Goal: Transaction & Acquisition: Purchase product/service

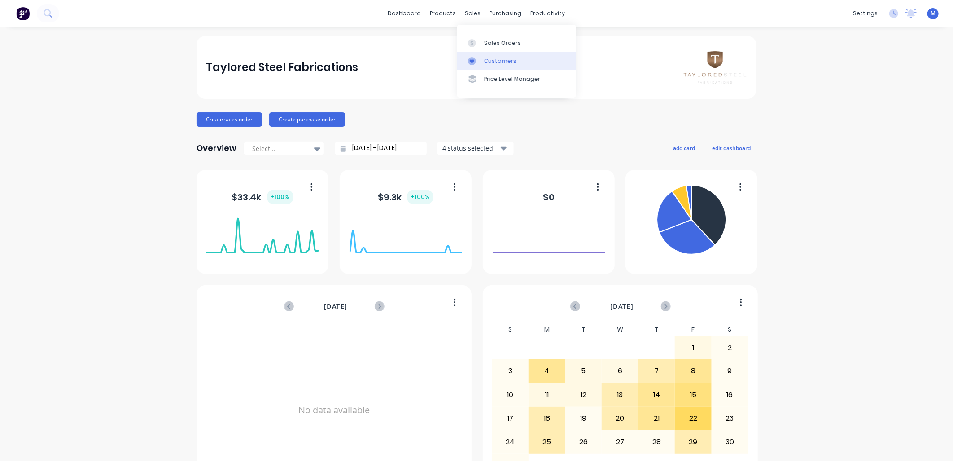
click at [497, 57] on div "Customers" at bounding box center [500, 61] width 32 height 8
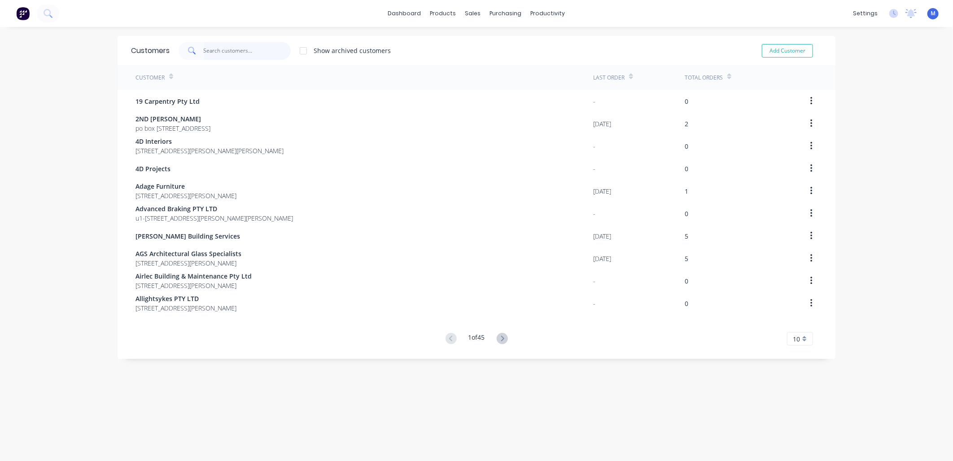
click at [250, 55] on input "text" at bounding box center [248, 51] width 88 height 18
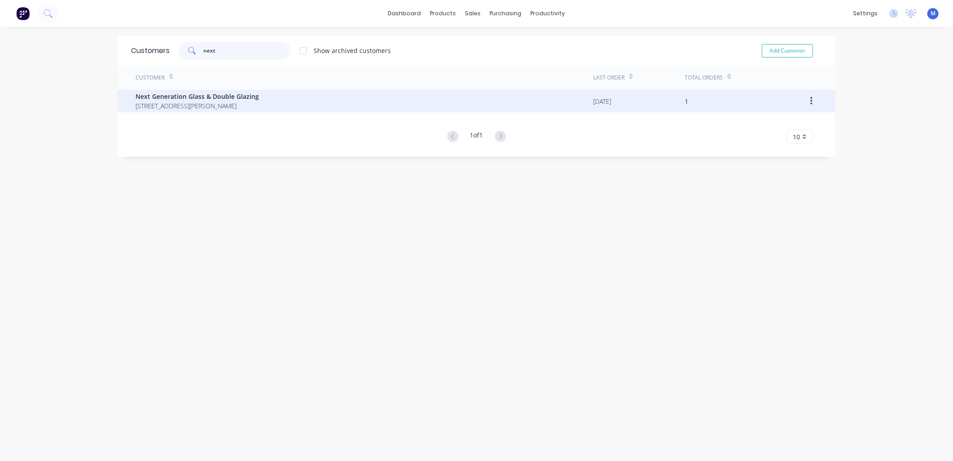
type input "next"
click at [211, 97] on span "Next Generation Glass & Double Glazing" at bounding box center [197, 96] width 123 height 9
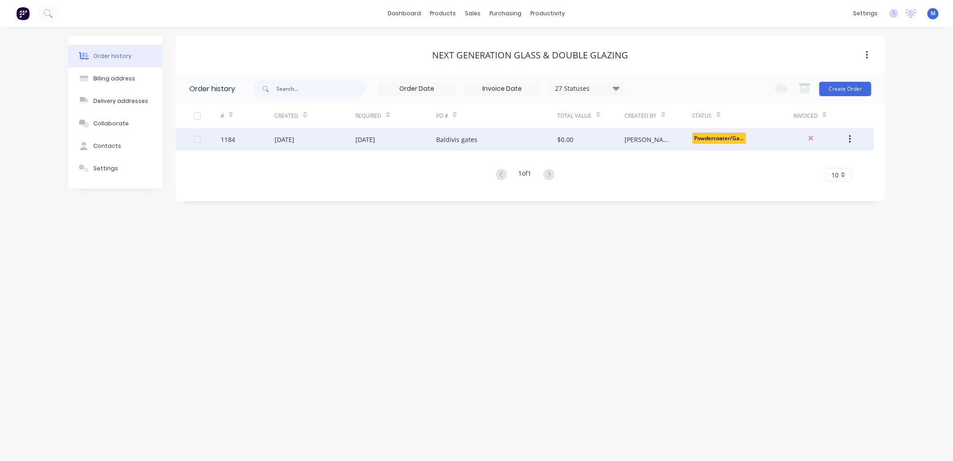
click at [472, 142] on div "Baldivis gates" at bounding box center [456, 139] width 41 height 9
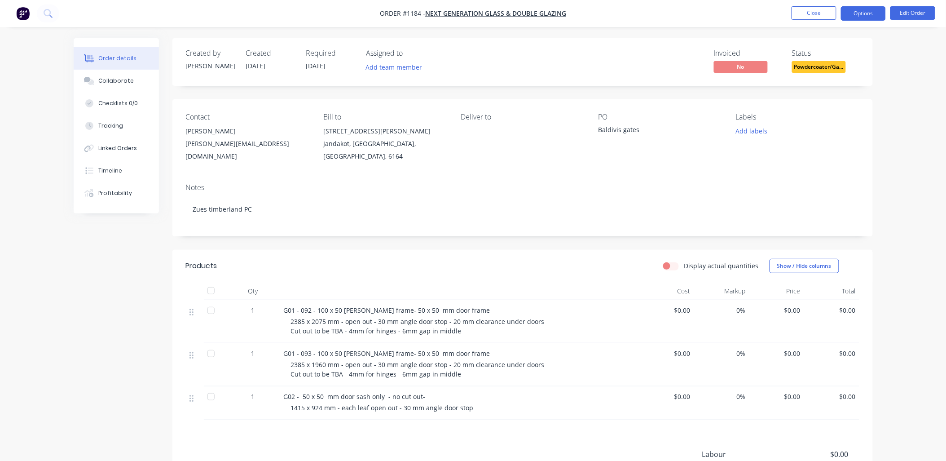
click at [875, 15] on button "Options" at bounding box center [863, 13] width 45 height 14
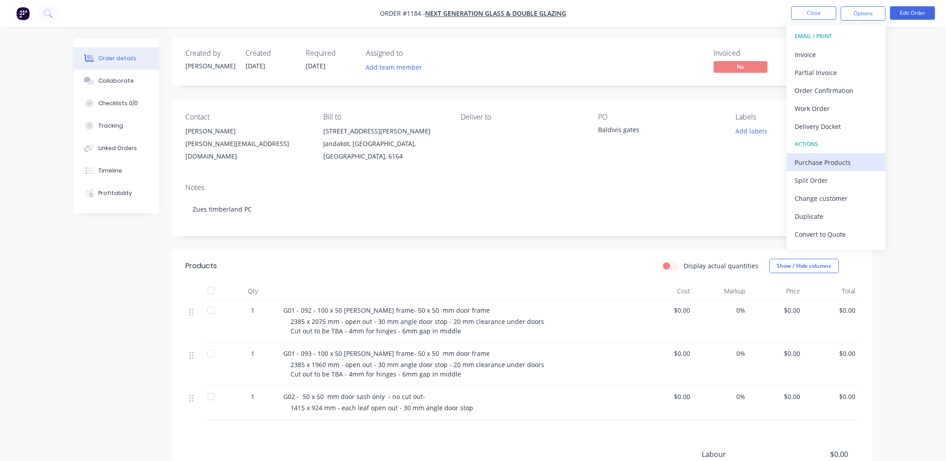
click at [832, 161] on div "Purchase Products" at bounding box center [836, 162] width 83 height 13
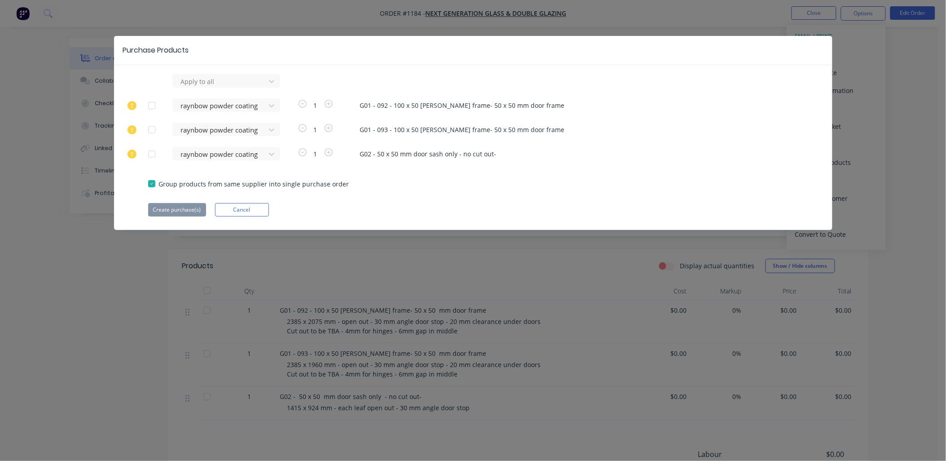
click at [152, 156] on div at bounding box center [152, 154] width 18 height 18
click at [187, 211] on button "Create purchase(s)" at bounding box center [177, 209] width 58 height 13
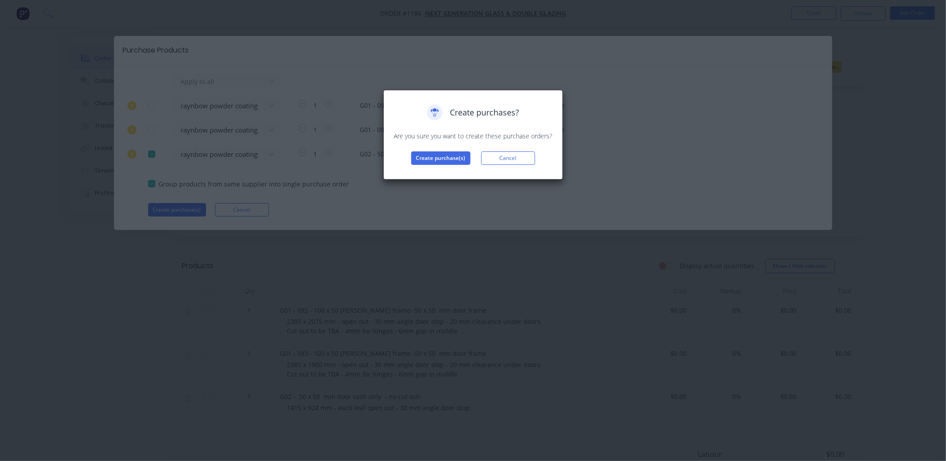
click at [442, 142] on div "Create purchases? Are you sure you want to create these purchase orders? Create…" at bounding box center [473, 135] width 161 height 60
click at [435, 154] on button "Create purchase(s)" at bounding box center [440, 157] width 59 height 13
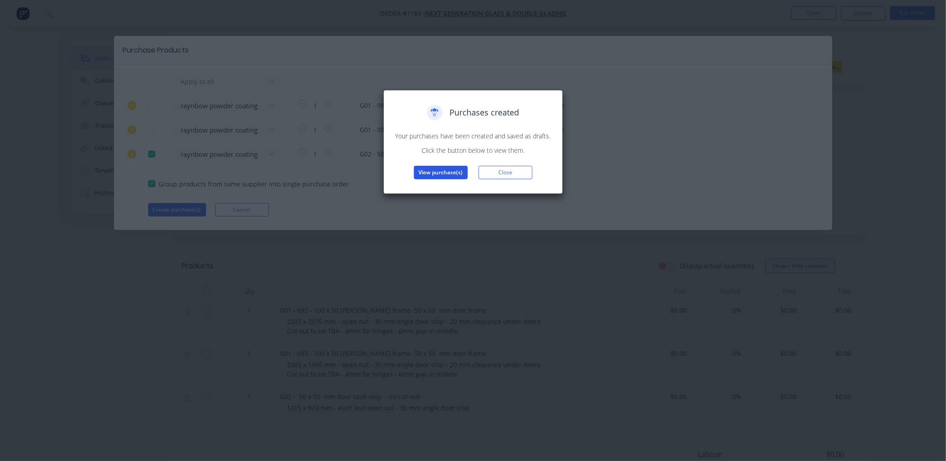
click at [435, 170] on button "View purchase(s)" at bounding box center [441, 172] width 54 height 13
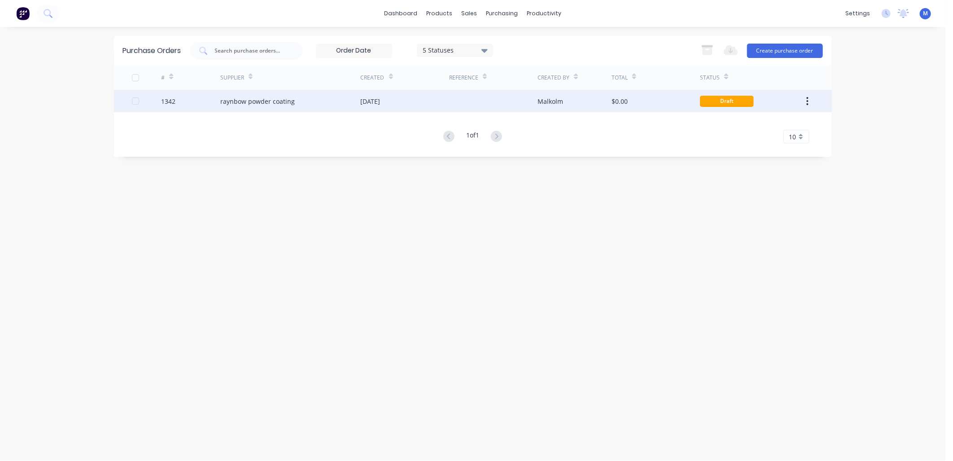
click at [284, 105] on div "raynbow powder coating" at bounding box center [257, 101] width 75 height 9
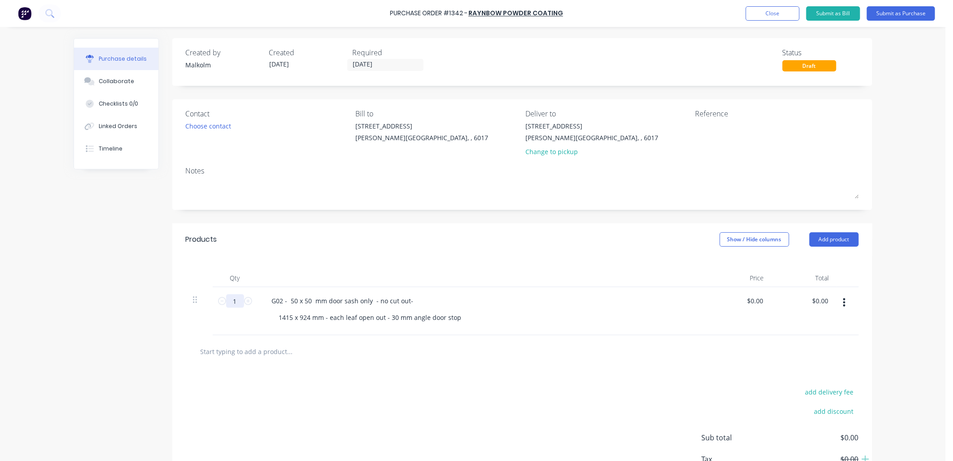
click at [233, 303] on input "1" at bounding box center [235, 300] width 18 height 13
type input "2"
drag, startPoint x: 320, startPoint y: 320, endPoint x: 456, endPoint y: 318, distance: 136.0
click at [456, 318] on div "1415 x 924 mm - each leaf open out - 30 mm angle door stop" at bounding box center [370, 317] width 197 height 13
click at [447, 321] on div "1415 x 924 mm" at bounding box center [485, 317] width 427 height 13
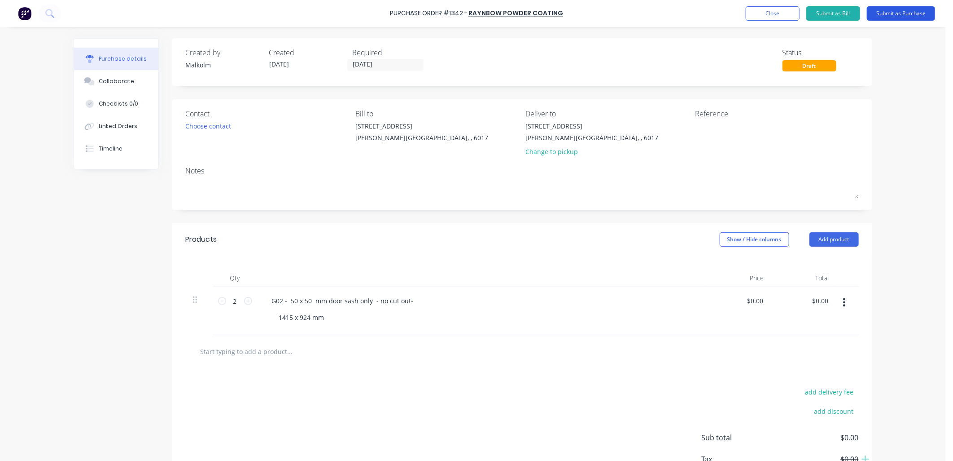
click at [891, 14] on button "Submit as Purchase" at bounding box center [901, 13] width 68 height 14
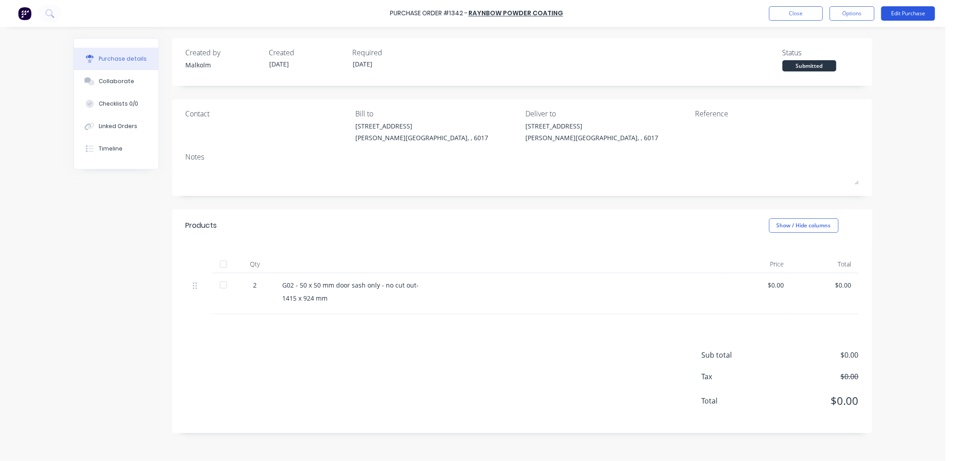
click at [901, 13] on button "Edit Purchase" at bounding box center [909, 13] width 54 height 14
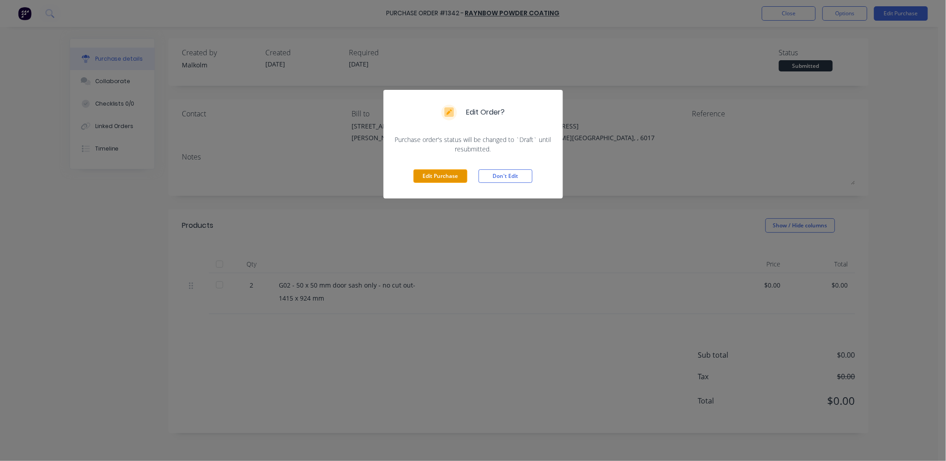
click at [420, 178] on button "Edit Purchase" at bounding box center [440, 175] width 54 height 13
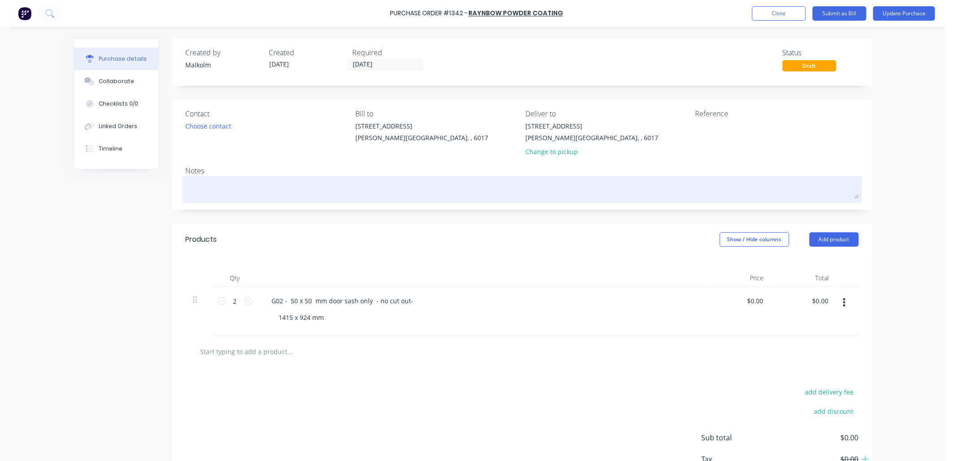
click at [235, 189] on textarea at bounding box center [522, 188] width 673 height 20
type textarea "x"
type textarea "P"
type textarea "x"
type textarea "PC"
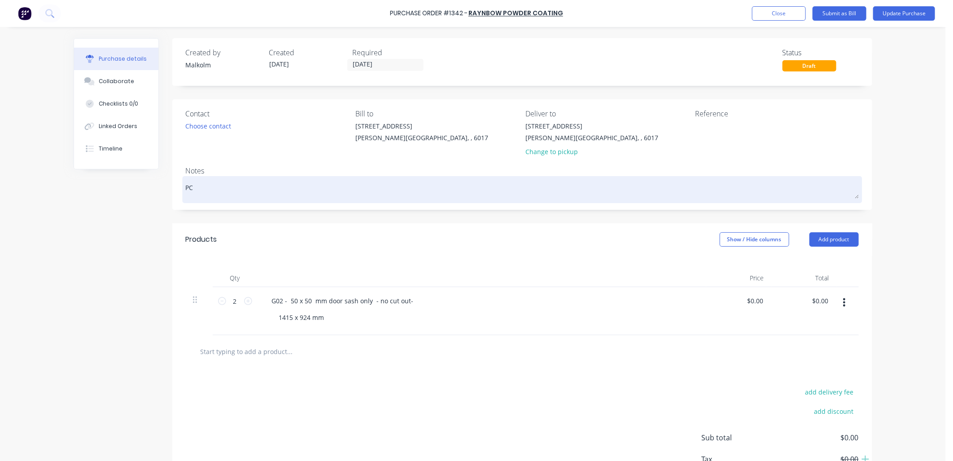
type textarea "x"
type textarea "PC"
type textarea "x"
type textarea "PC Z"
type textarea "x"
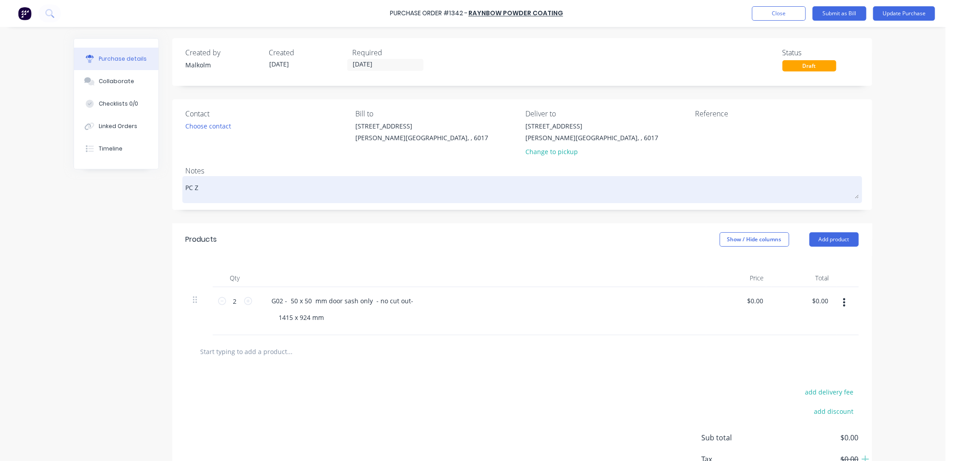
type textarea "PC [PERSON_NAME]"
type textarea "x"
type textarea "PC [PERSON_NAME]"
type textarea "x"
type textarea "PC [PERSON_NAME]"
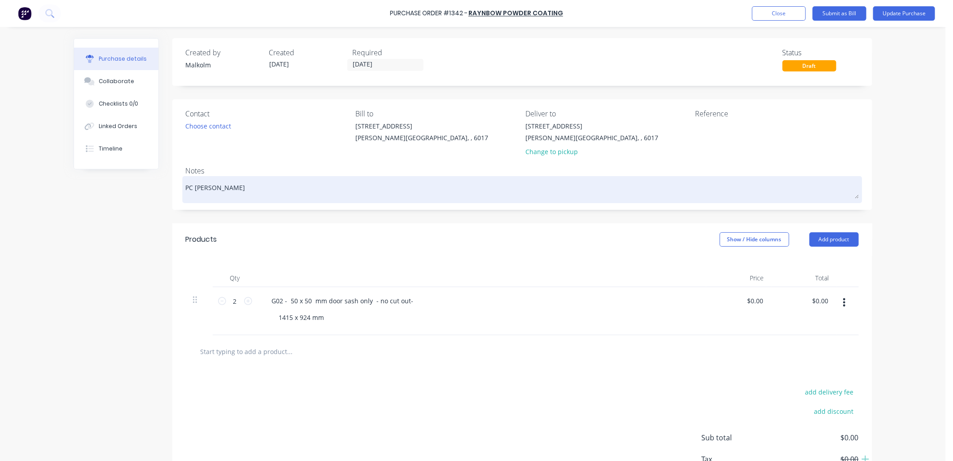
type textarea "x"
type textarea "PC [PERSON_NAME]"
type textarea "x"
type textarea "PC [PERSON_NAME]"
type textarea "x"
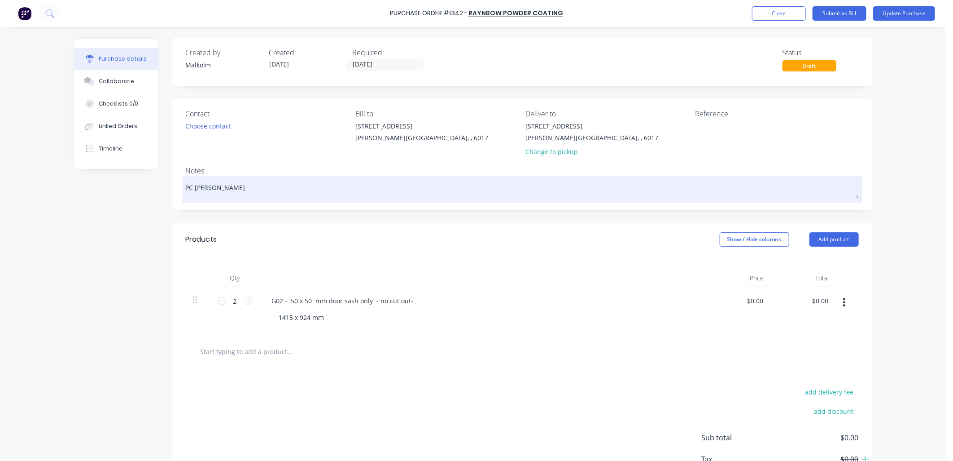
type textarea "PC [PERSON_NAME]"
type textarea "x"
type textarea "PC [PERSON_NAME]"
type textarea "x"
type textarea "PC [PERSON_NAME]"
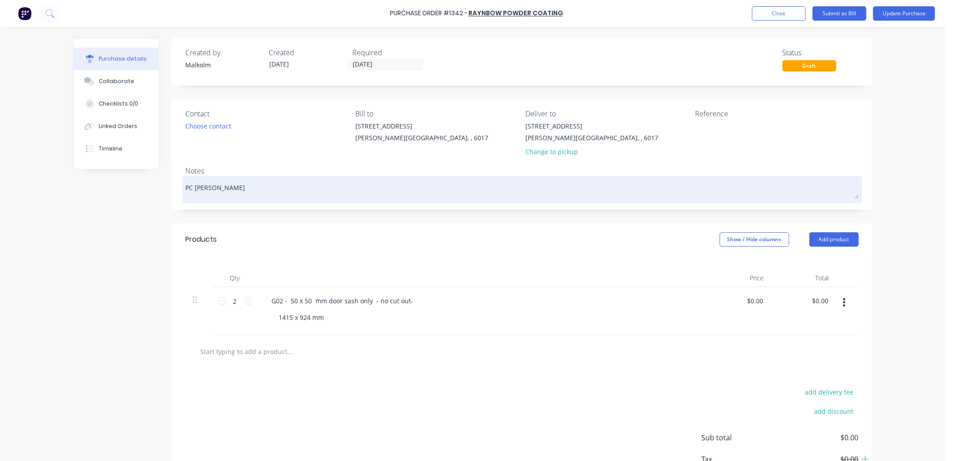
type textarea "x"
type textarea "PC [PERSON_NAME]"
type textarea "x"
type textarea "PC [PERSON_NAME]"
type textarea "x"
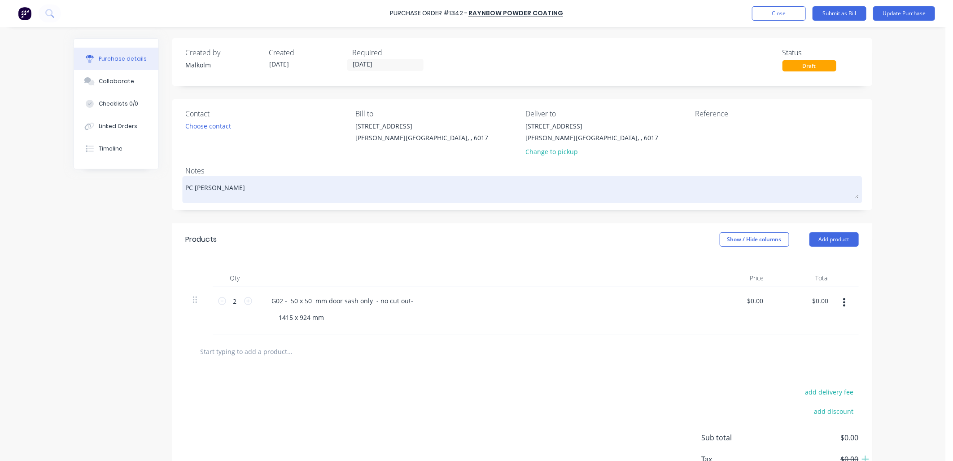
type textarea "PC [PERSON_NAME]"
type textarea "x"
type textarea "PC [PERSON_NAME]"
type textarea "x"
type textarea "PC [PERSON_NAME]"
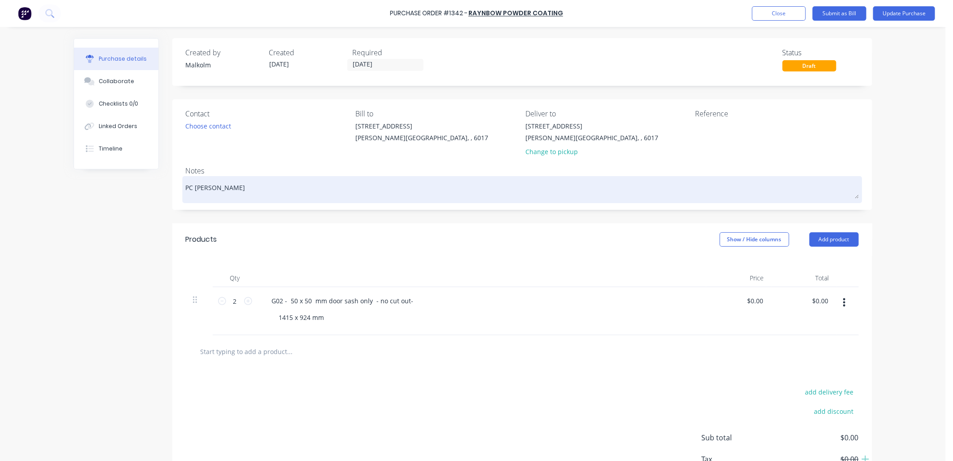
type textarea "x"
type textarea "PC [PERSON_NAME]"
type textarea "x"
click at [263, 194] on textarea "PC [PERSON_NAME]" at bounding box center [522, 188] width 673 height 20
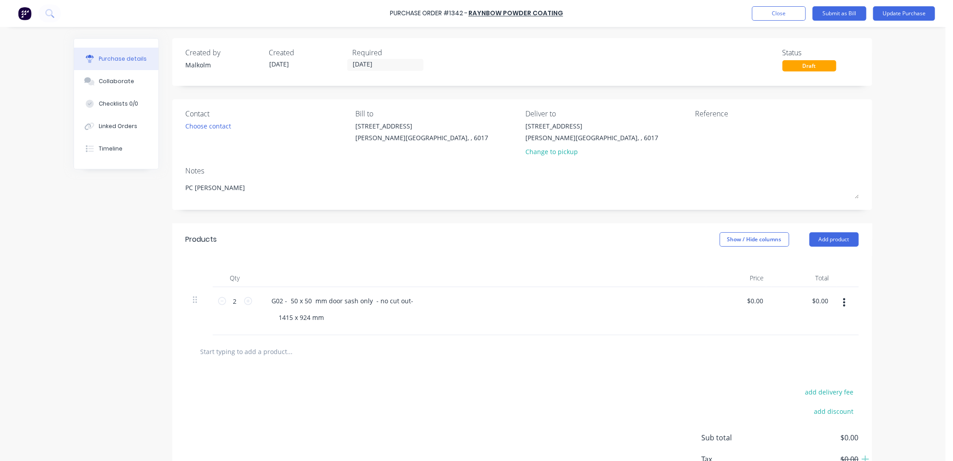
type textarea "PC [PERSON_NAME]"
type textarea "x"
type textarea "PC [PERSON_NAME]"
click at [272, 204] on div "Contact Choose contact Bill to [STREET_ADDRESS][PERSON_NAME] Deliver to [STREET…" at bounding box center [522, 154] width 700 height 110
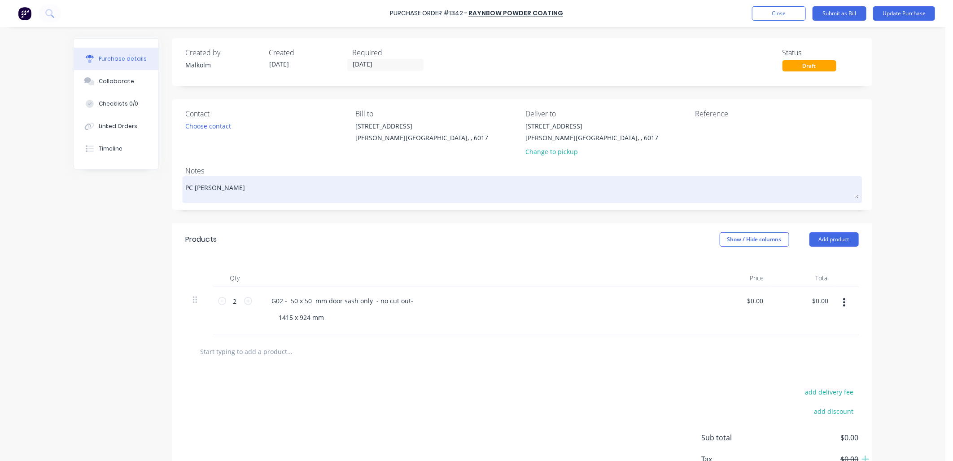
type textarea "x"
click at [275, 191] on textarea "PC [PERSON_NAME]" at bounding box center [522, 188] width 673 height 20
type textarea "PC [PERSON_NAME]"
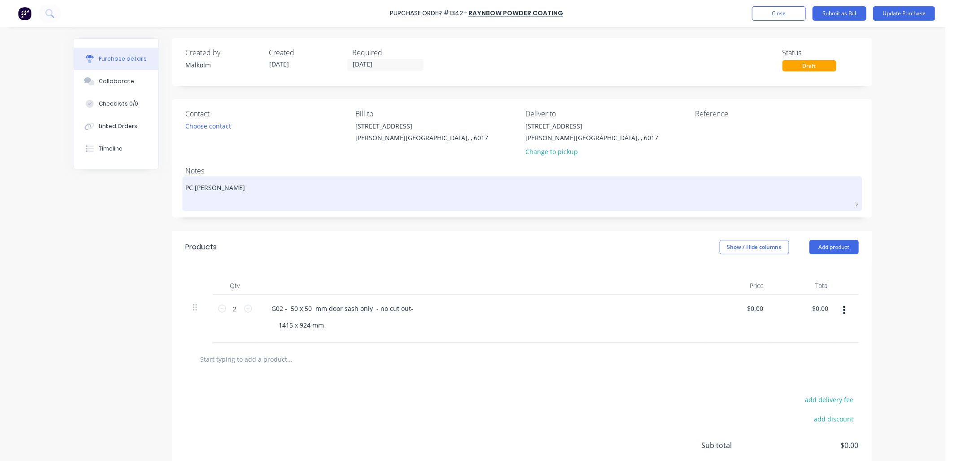
type textarea "x"
type textarea "PC [PERSON_NAME] 9"
type textarea "x"
type textarea "PC [PERSON_NAME] 9."
type textarea "x"
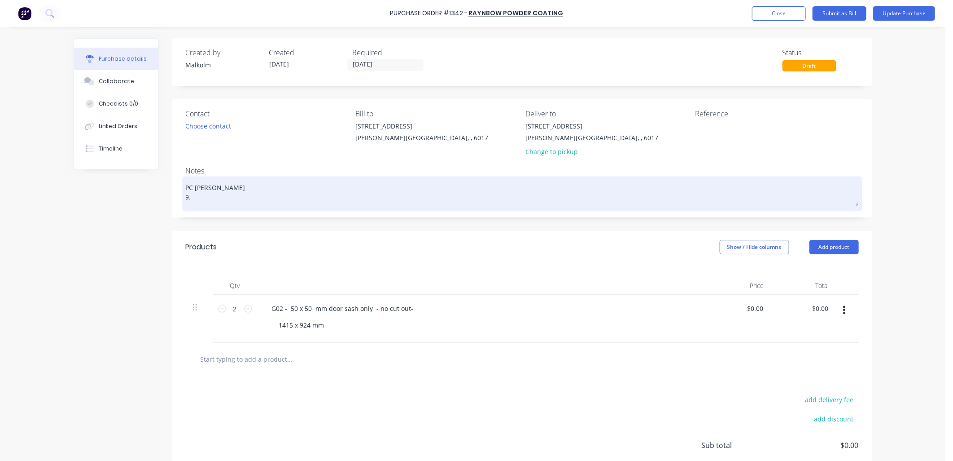
type textarea "PC [PERSON_NAME] 9.3"
type textarea "x"
type textarea "PC [PERSON_NAME] 9.3L"
type textarea "x"
type textarea "PC [PERSON_NAME] 9.3L/"
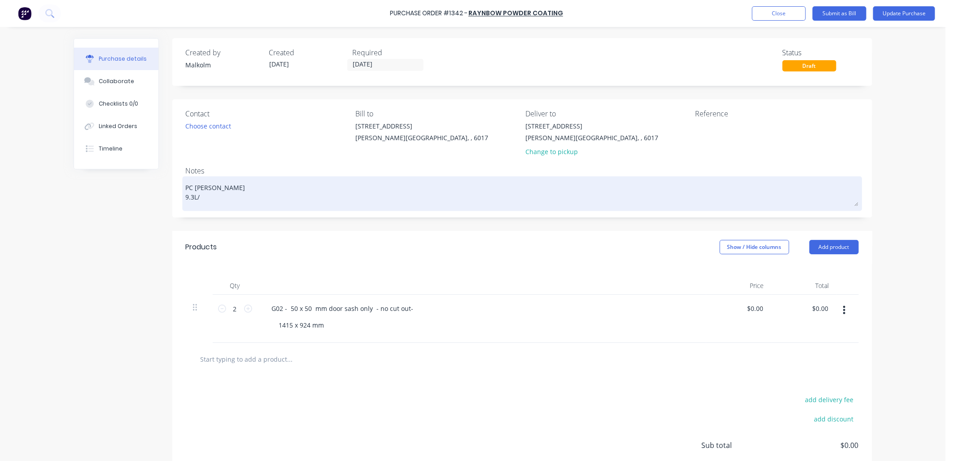
type textarea "x"
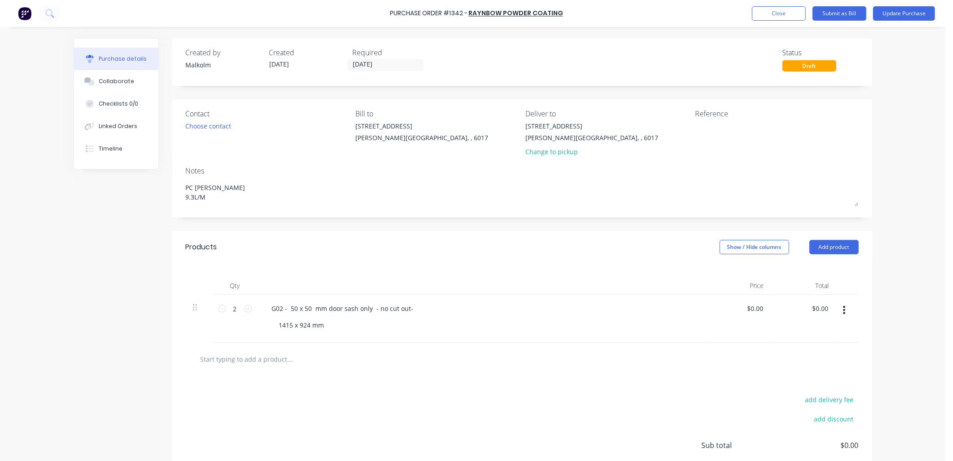
type textarea "PC [PERSON_NAME] 9.3L/M"
type textarea "x"
type textarea "PC [PERSON_NAME] 9.3L/M"
click at [315, 175] on div "Notes" at bounding box center [522, 170] width 673 height 11
click at [707, 126] on textarea at bounding box center [752, 131] width 112 height 20
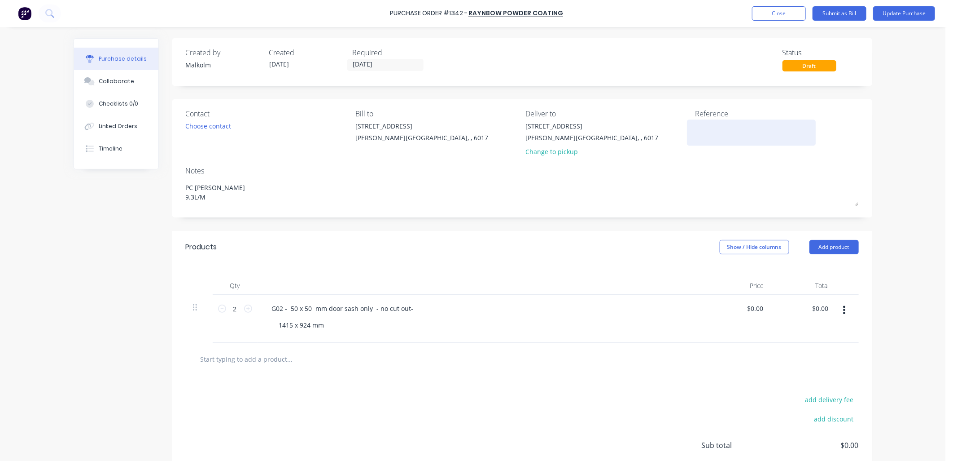
type textarea "x"
click at [710, 129] on textarea at bounding box center [752, 131] width 112 height 20
type textarea "#1184 - Next Gen Glass Baldivas"
type textarea "x"
type textarea "#1184 - Next Gen Glass Baldivas"
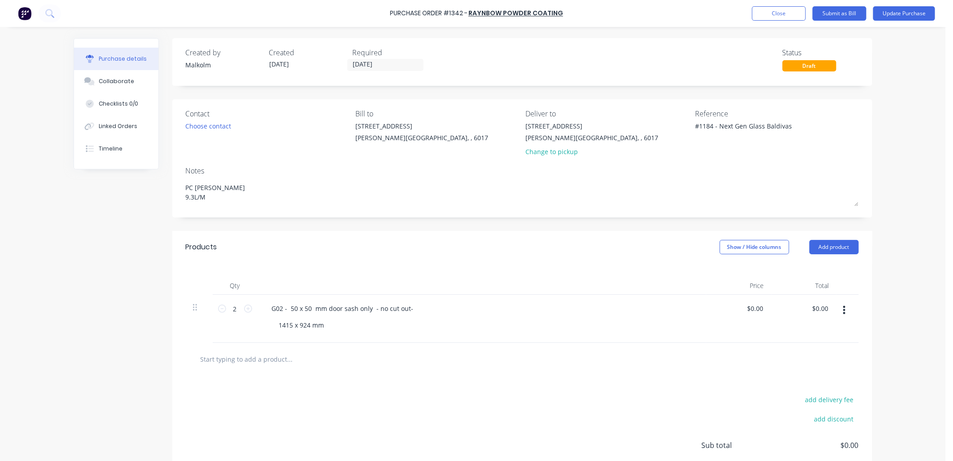
click at [728, 173] on div "Notes" at bounding box center [522, 170] width 673 height 11
click at [914, 11] on button "Update Purchase" at bounding box center [905, 13] width 62 height 14
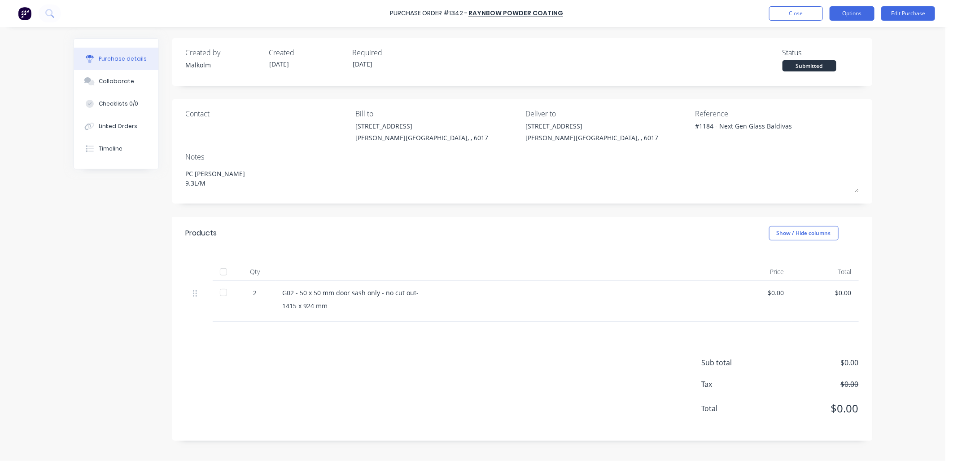
click at [846, 14] on button "Options" at bounding box center [852, 13] width 45 height 14
click at [824, 37] on div "Print / Email" at bounding box center [832, 36] width 69 height 13
click at [842, 68] on div "Without pricing" at bounding box center [832, 72] width 69 height 13
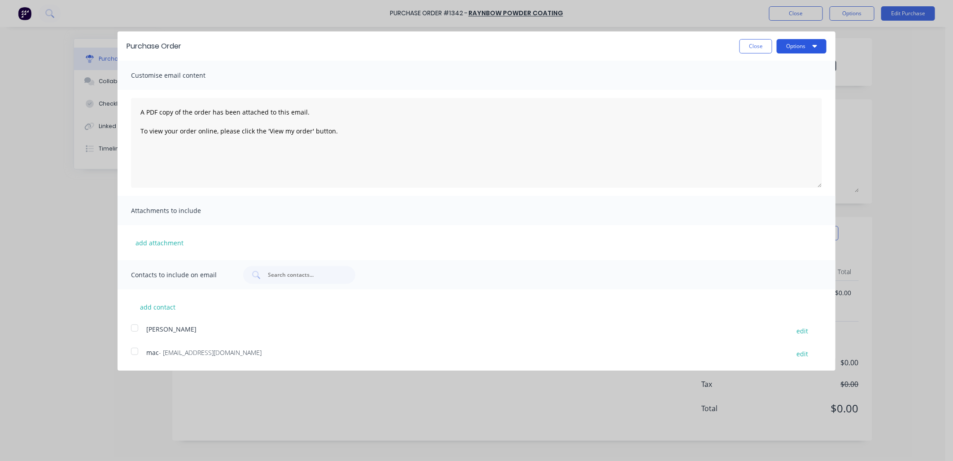
click at [804, 45] on button "Options" at bounding box center [802, 46] width 50 height 14
click at [767, 63] on div "Print" at bounding box center [784, 68] width 69 height 13
click at [755, 45] on button "Close" at bounding box center [756, 46] width 33 height 14
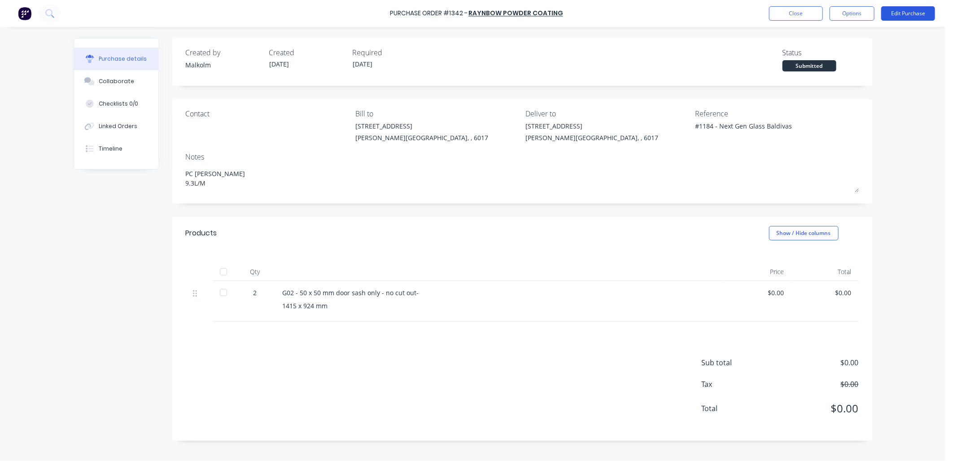
click at [901, 9] on button "Edit Purchase" at bounding box center [909, 13] width 54 height 14
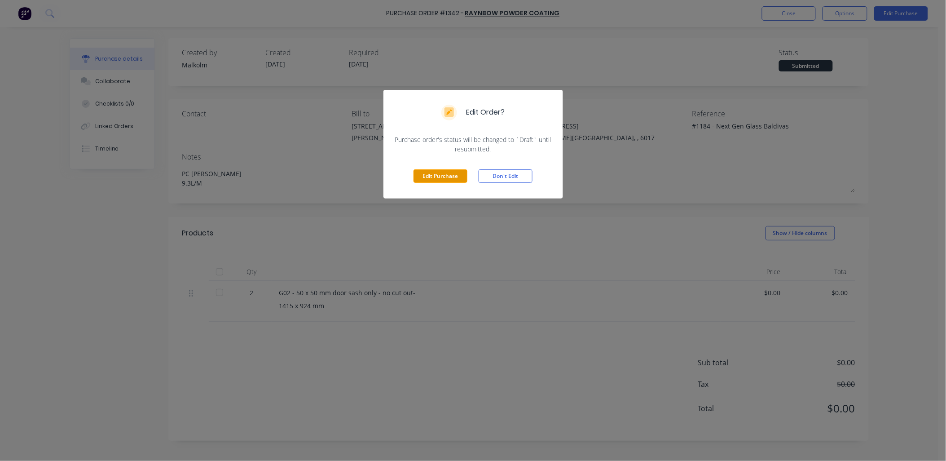
click at [458, 174] on button "Edit Purchase" at bounding box center [440, 175] width 54 height 13
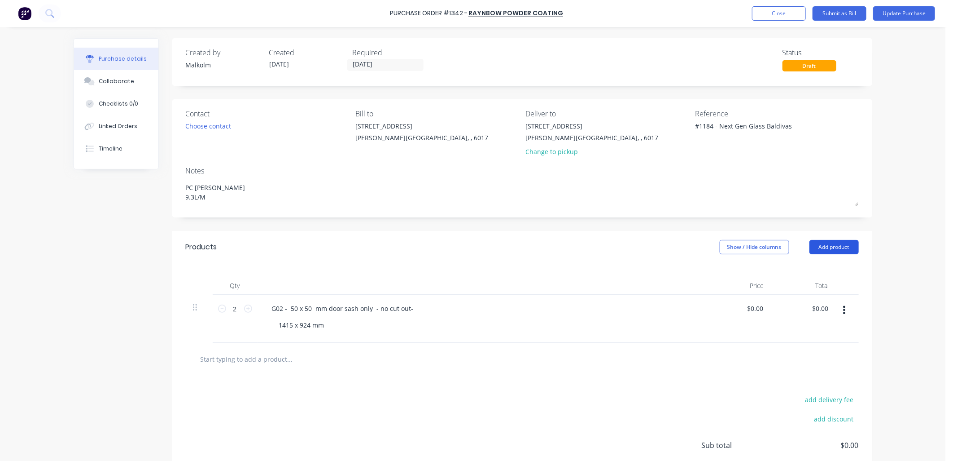
click at [839, 253] on button "Add product" at bounding box center [834, 247] width 49 height 14
click at [819, 284] on div "Basic product" at bounding box center [816, 287] width 69 height 13
click at [228, 357] on input "1" at bounding box center [235, 356] width 18 height 13
type textarea "x"
type input "2"
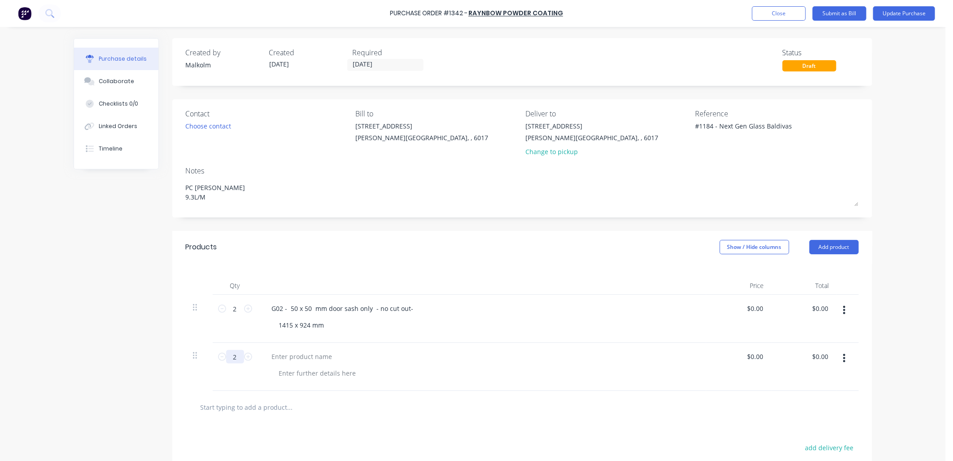
type textarea "x"
type input "2"
type textarea "x"
click at [282, 361] on div at bounding box center [302, 356] width 75 height 13
type textarea "x"
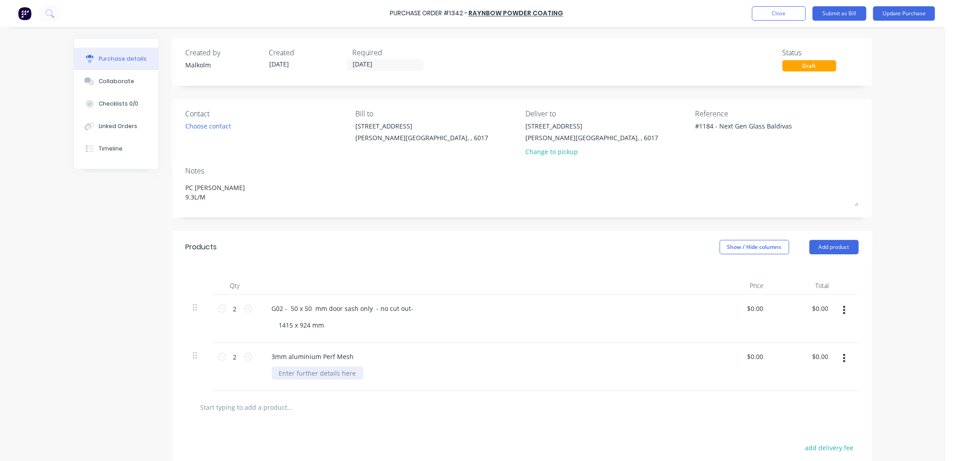
click at [292, 374] on div at bounding box center [318, 372] width 92 height 13
click at [369, 392] on div at bounding box center [522, 407] width 673 height 33
click at [893, 17] on button "Update Purchase" at bounding box center [905, 13] width 62 height 14
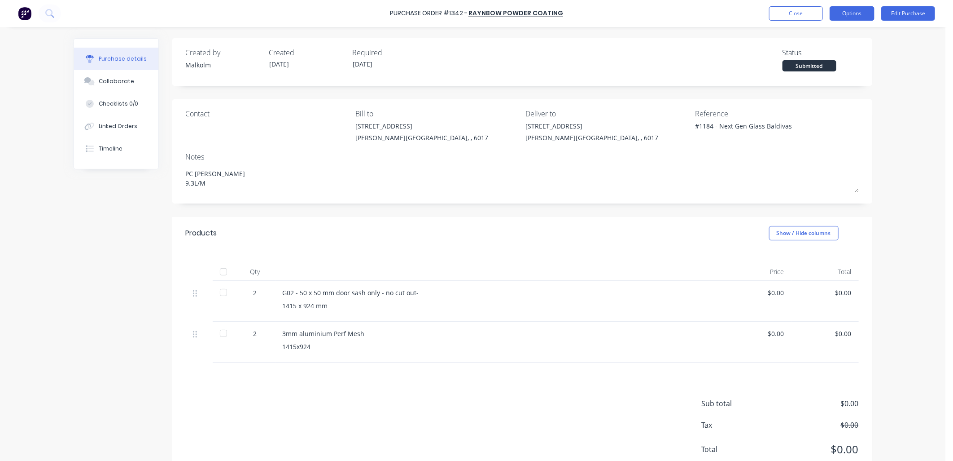
click at [861, 18] on button "Options" at bounding box center [852, 13] width 45 height 14
click at [831, 40] on div "Print / Email" at bounding box center [832, 36] width 69 height 13
click at [831, 70] on div "Without pricing" at bounding box center [832, 72] width 69 height 13
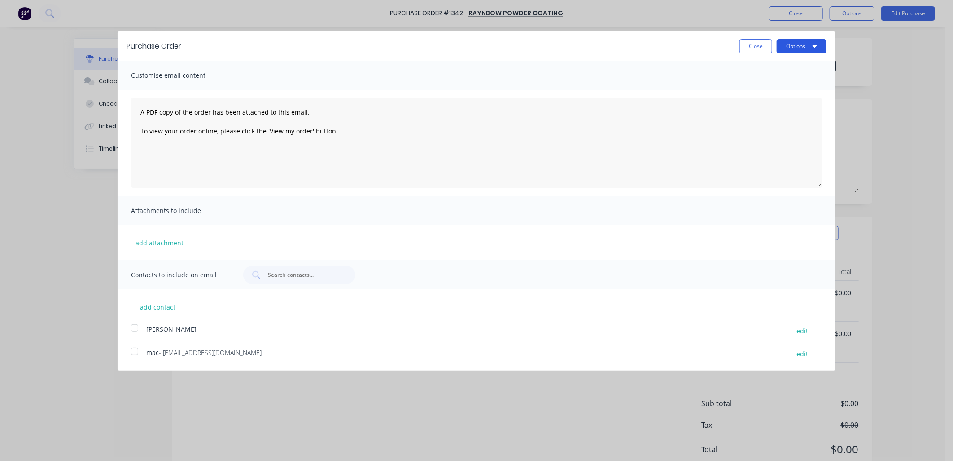
click at [813, 46] on button "Options" at bounding box center [802, 46] width 50 height 14
click at [773, 67] on div "Print" at bounding box center [784, 68] width 69 height 13
type textarea "x"
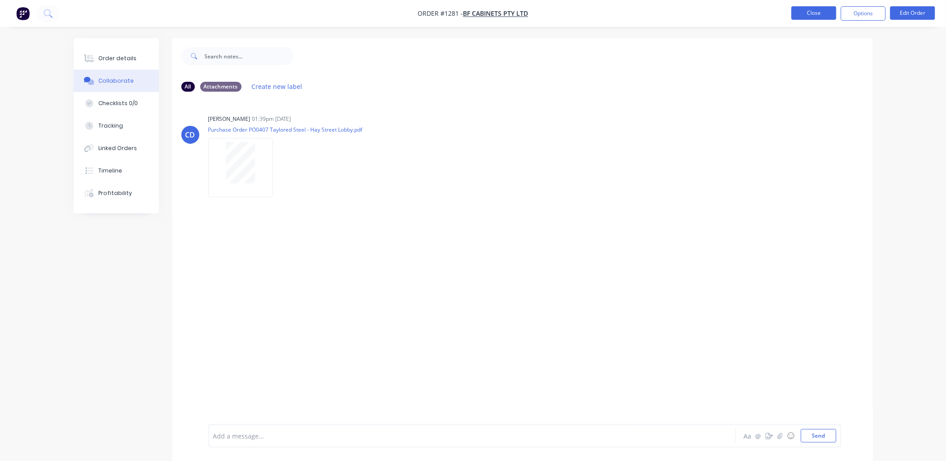
click at [813, 14] on button "Close" at bounding box center [813, 12] width 45 height 13
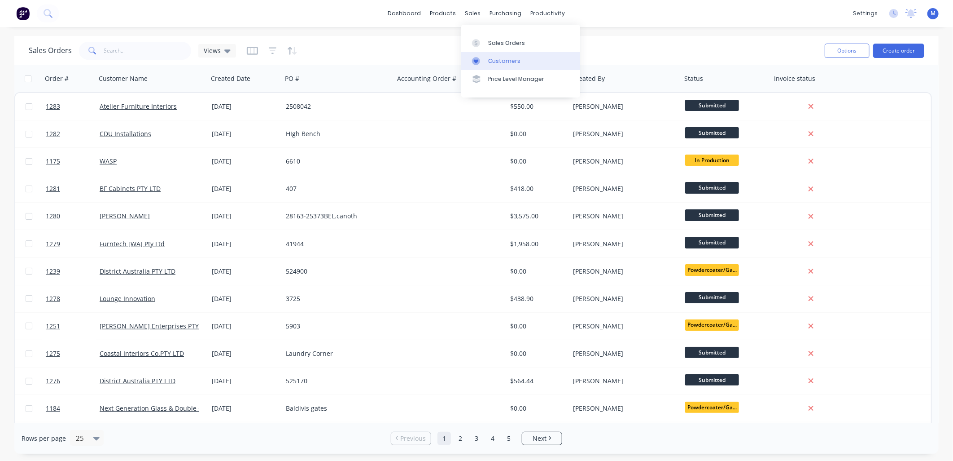
click at [501, 62] on div "Customers" at bounding box center [504, 61] width 32 height 8
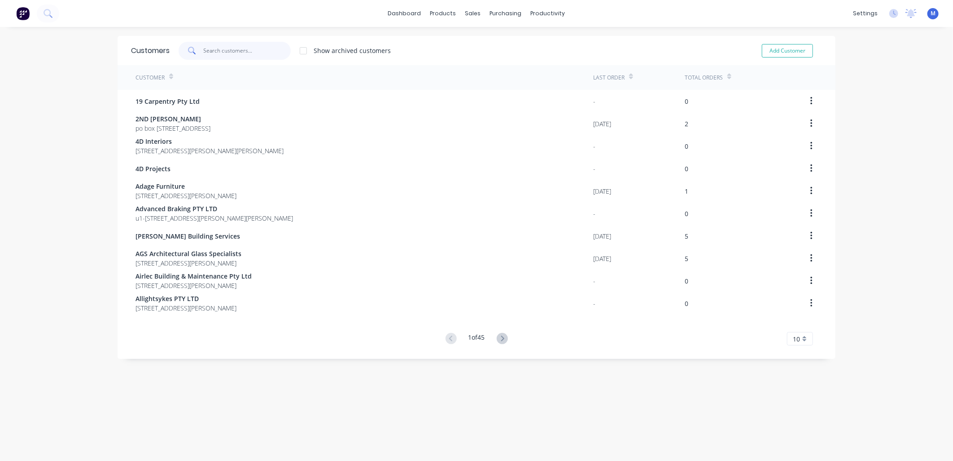
click at [208, 53] on input "text" at bounding box center [248, 51] width 88 height 18
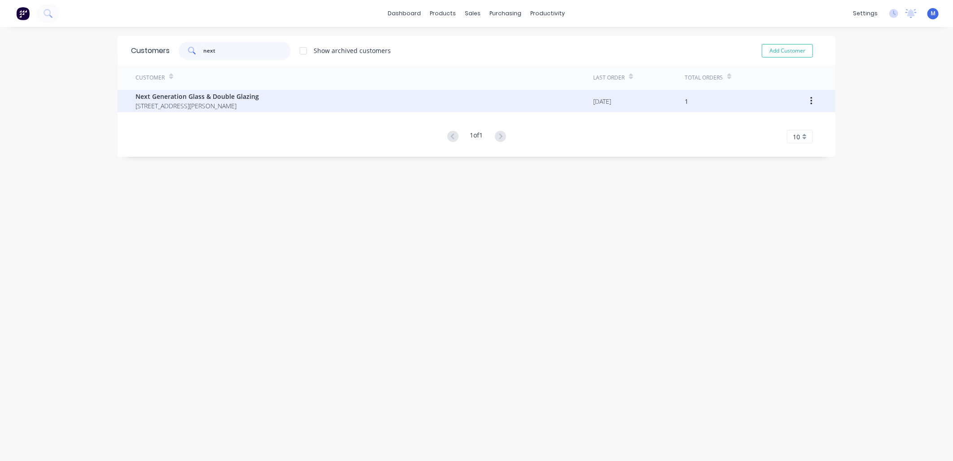
type input "next"
click at [163, 92] on span "Next Generation Glass & Double Glazing" at bounding box center [197, 96] width 123 height 9
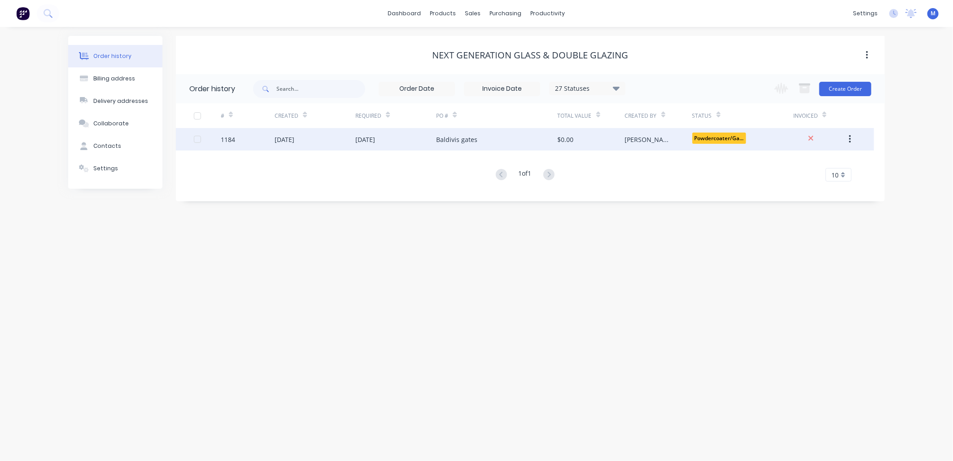
click at [337, 139] on div "[DATE]" at bounding box center [315, 139] width 81 height 22
